Goal: Navigation & Orientation: Find specific page/section

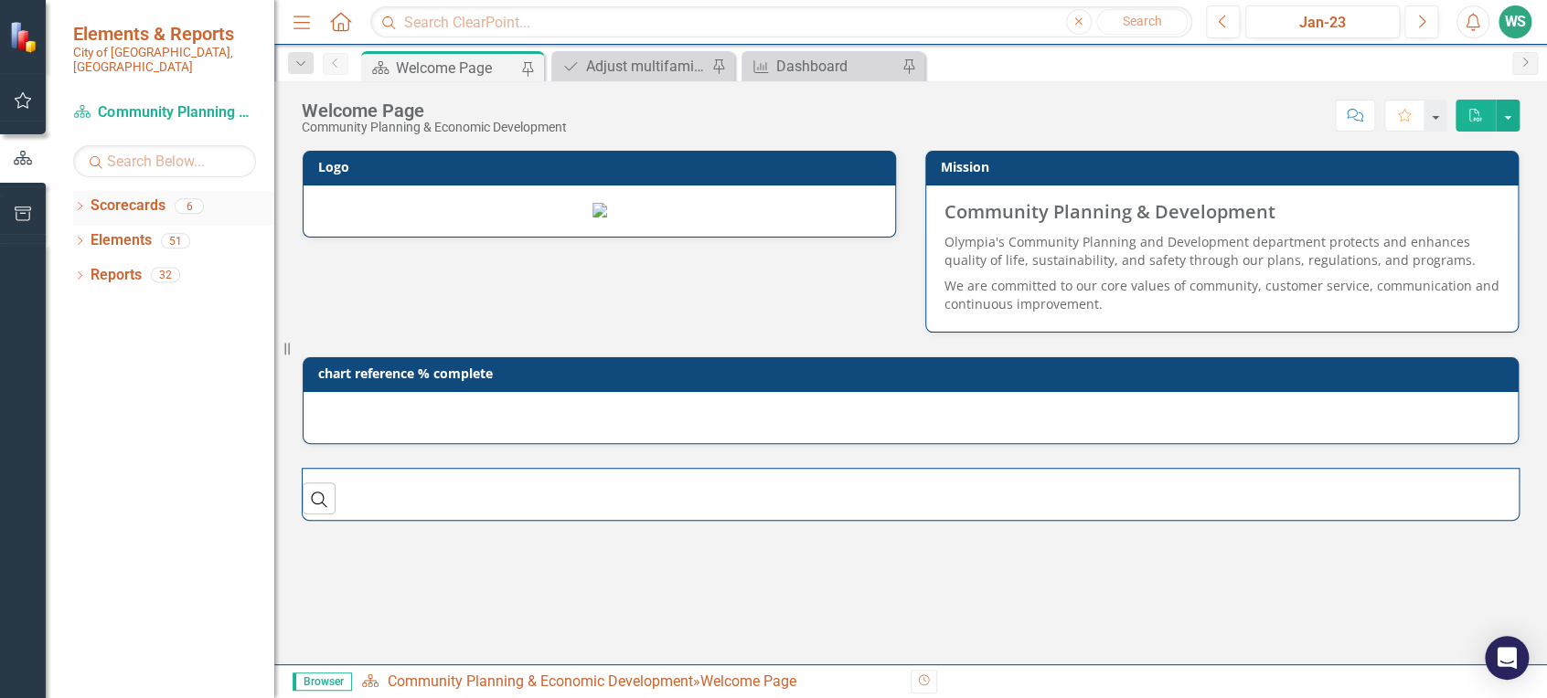
click at [80, 203] on icon "Dropdown" at bounding box center [79, 208] width 13 height 10
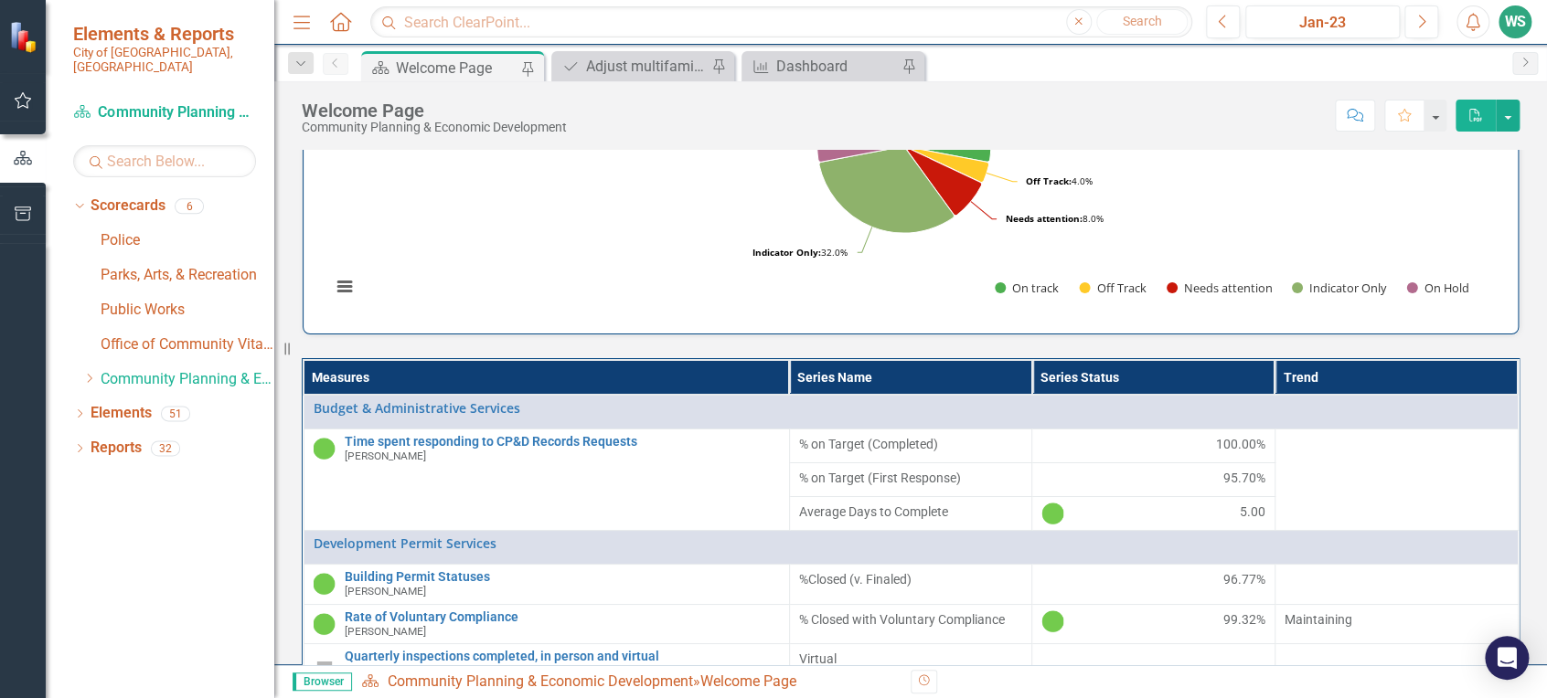
scroll to position [609, 0]
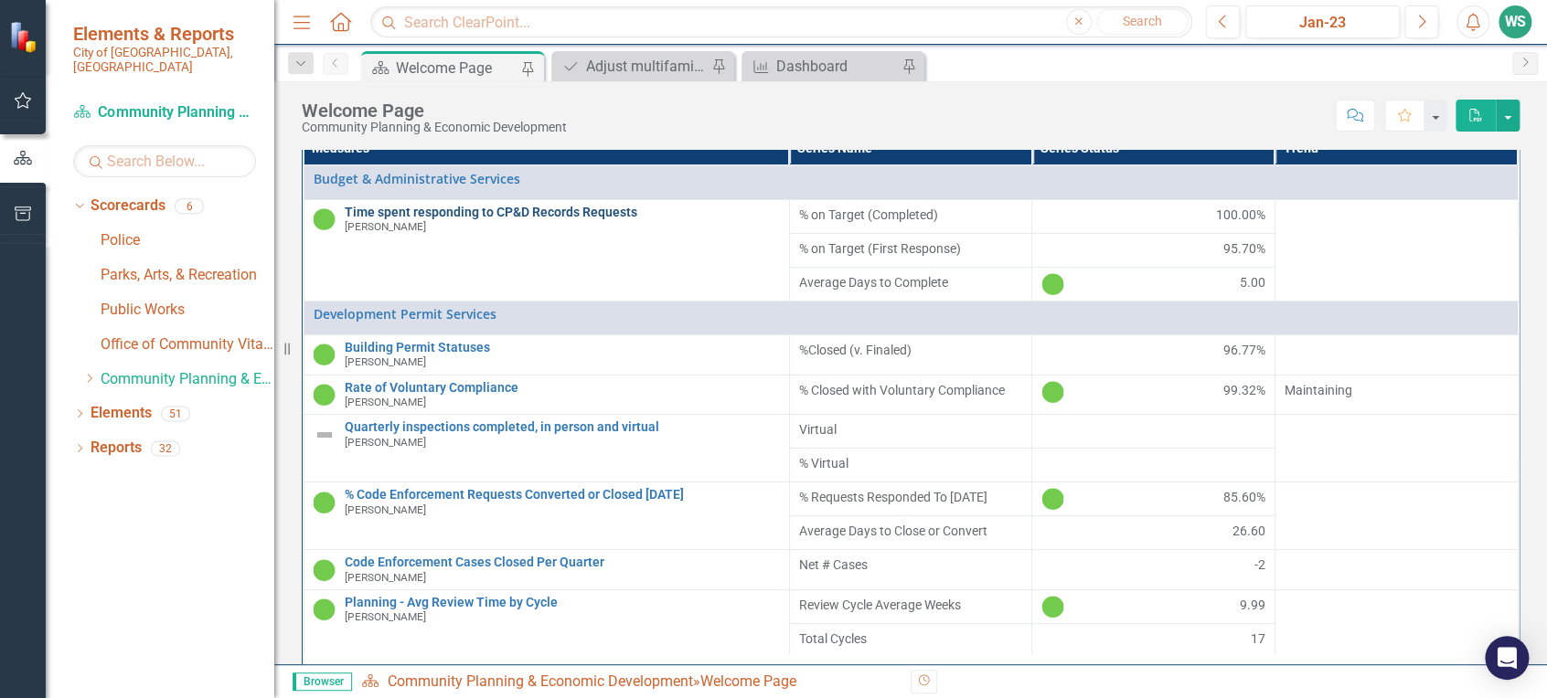
click at [490, 219] on link "Time spent responding to CP&D Records Requests" at bounding box center [562, 213] width 435 height 14
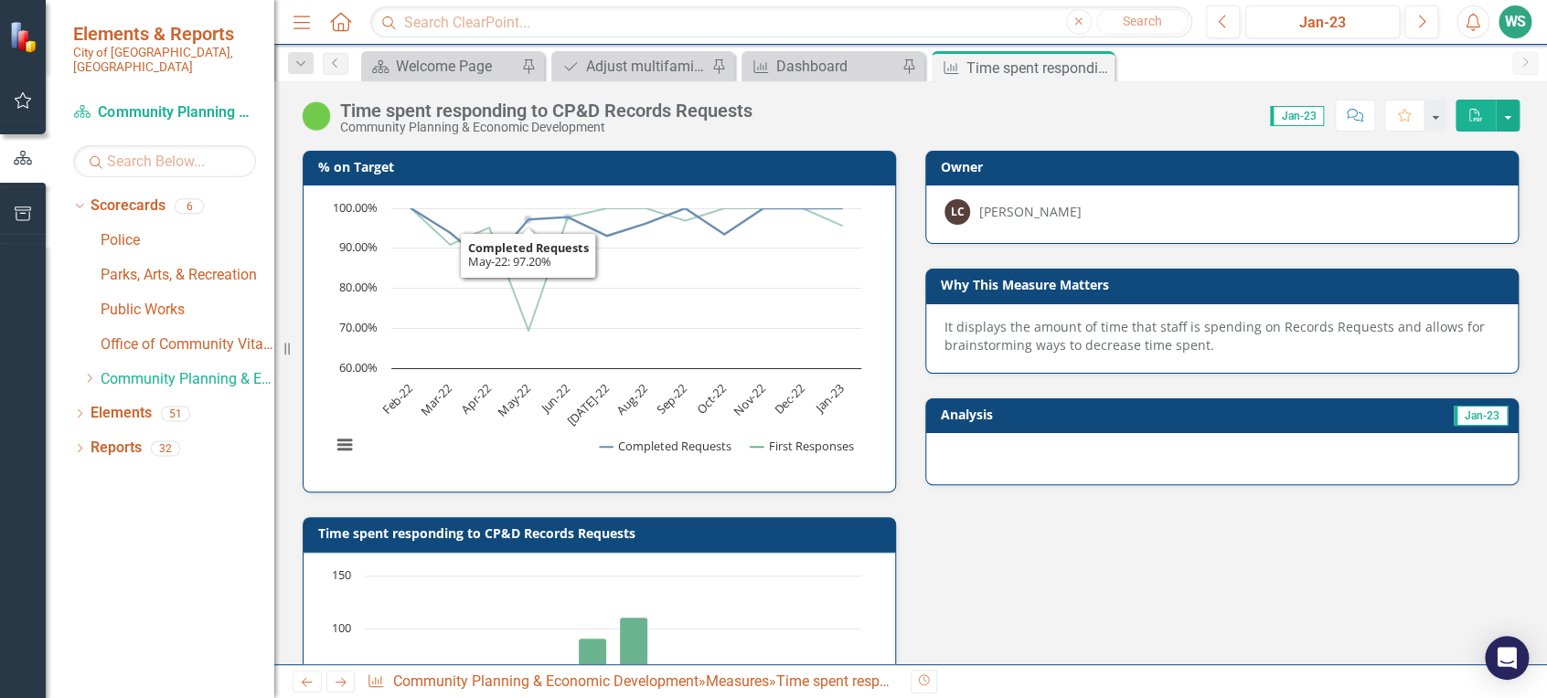
click at [535, 167] on h3 "% on Target" at bounding box center [602, 167] width 569 height 14
drag, startPoint x: 182, startPoint y: 367, endPoint x: 198, endPoint y: 335, distance: 36.8
click at [182, 369] on link "Community Planning & Economic Development" at bounding box center [188, 379] width 174 height 21
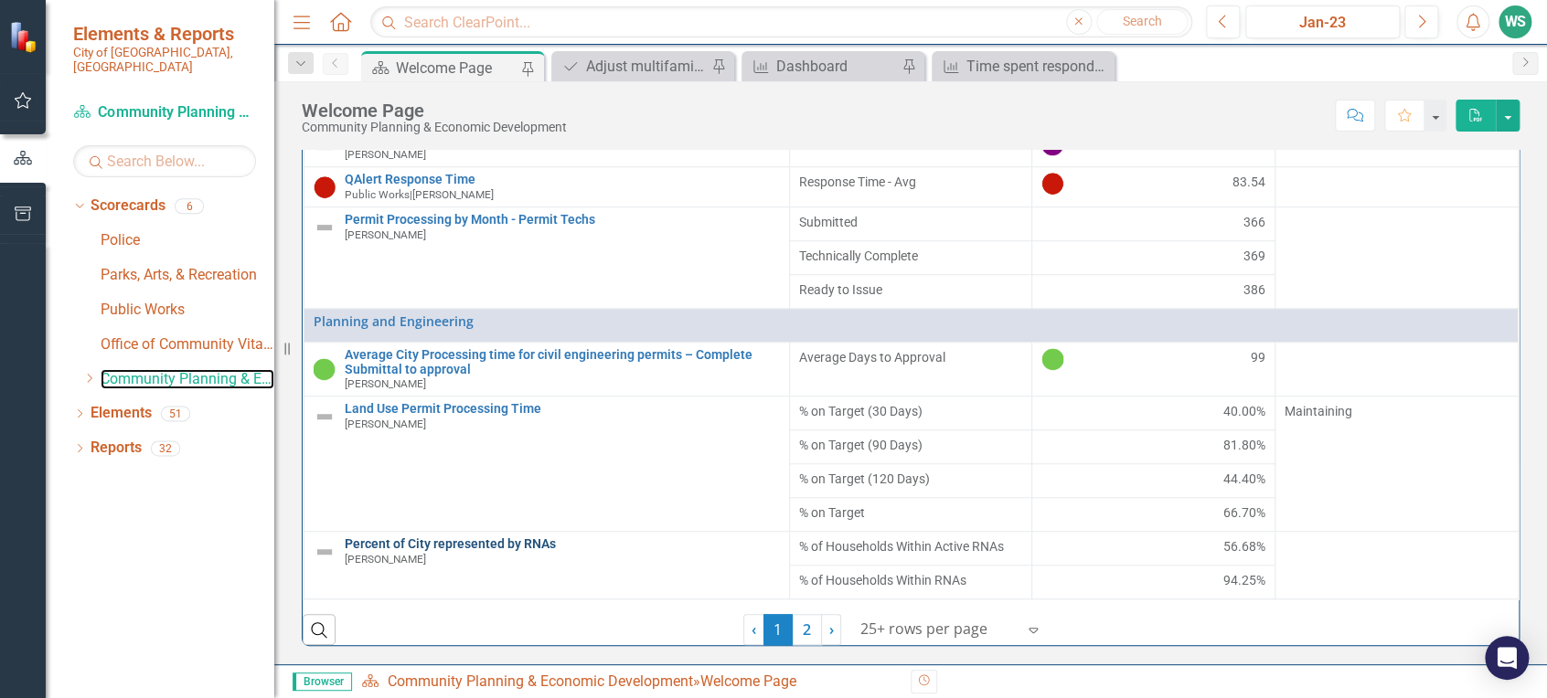
scroll to position [739, 0]
click at [797, 633] on link "2" at bounding box center [807, 629] width 29 height 31
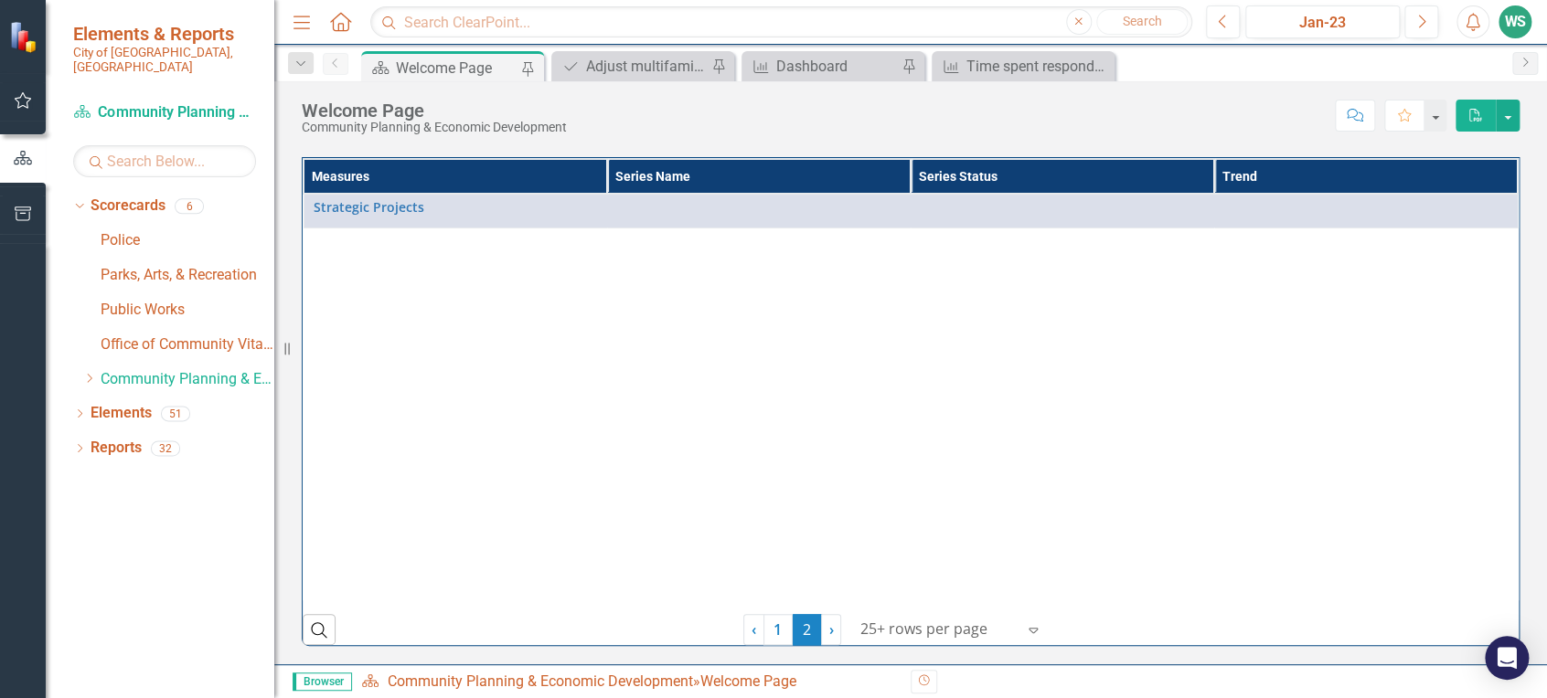
scroll to position [658, 0]
click at [827, 66] on div "Dashboard" at bounding box center [836, 66] width 121 height 23
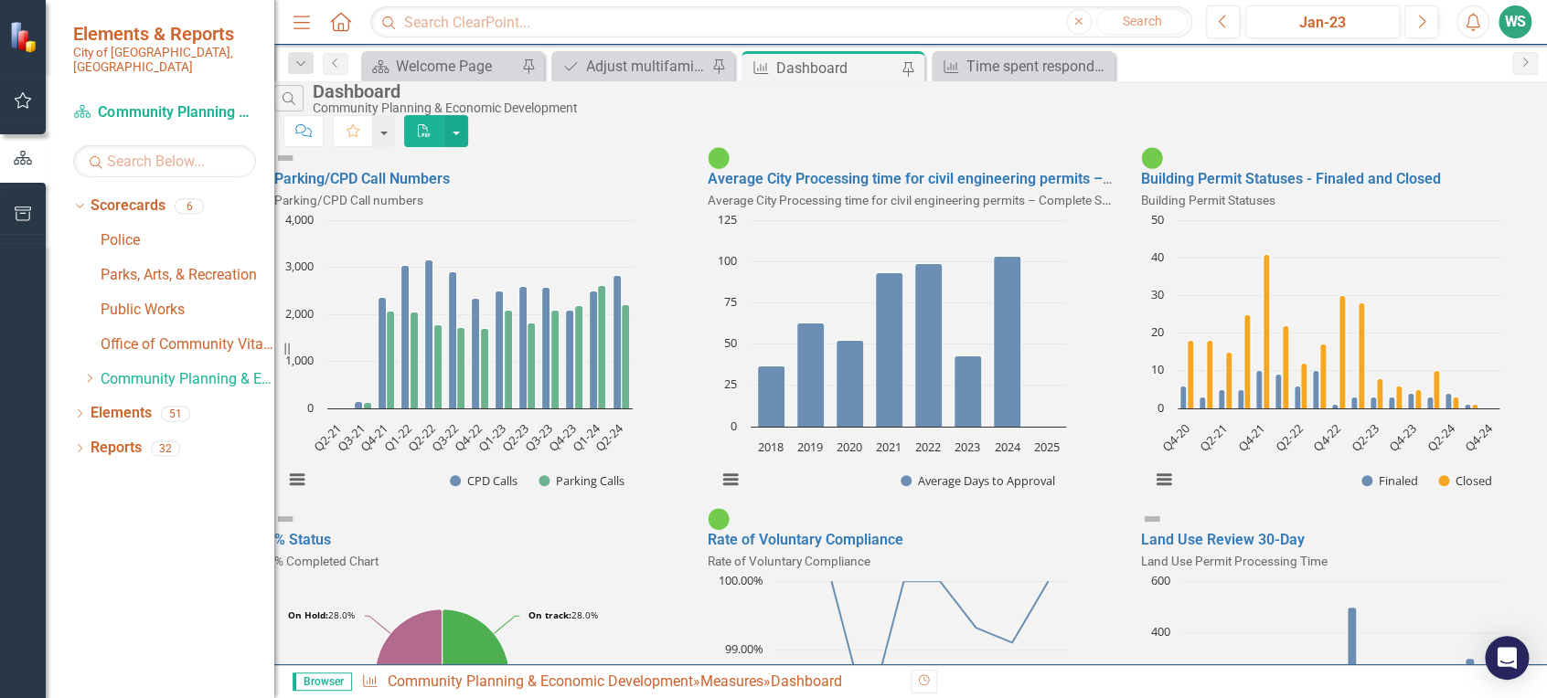
click at [27, 387] on div at bounding box center [23, 470] width 46 height 455
